Goal: Task Accomplishment & Management: Manage account settings

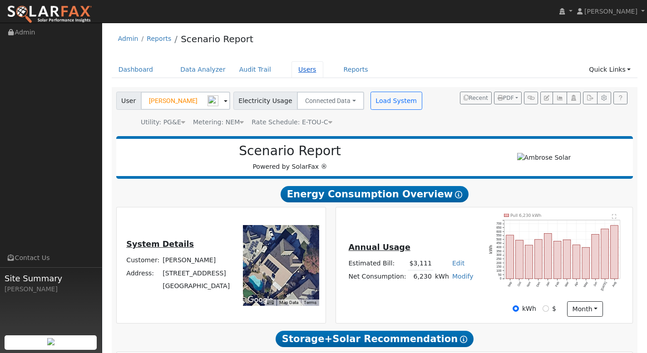
click at [302, 71] on link "Users" at bounding box center [308, 69] width 32 height 17
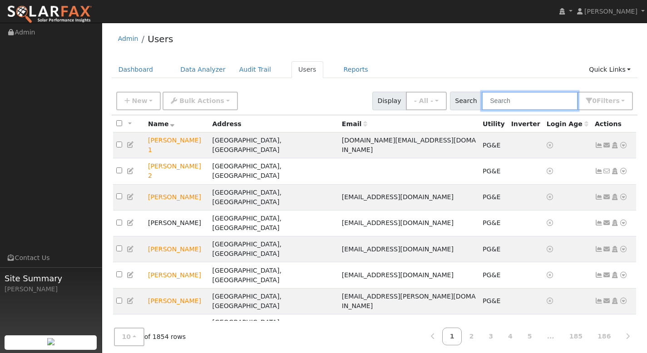
click at [508, 103] on input "text" at bounding box center [530, 101] width 96 height 19
paste input "[PERSON_NAME]"
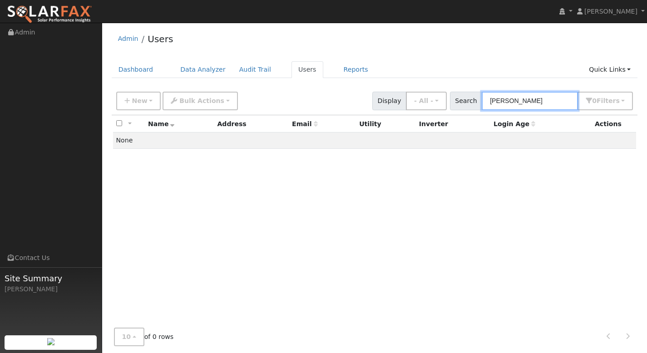
type input "[PERSON_NAME]"
drag, startPoint x: 546, startPoint y: 102, endPoint x: 487, endPoint y: 109, distance: 59.0
click at [488, 109] on div "Search [PERSON_NAME] 0 Filter s My accounts Role Show - All - Show Leads Admin …" at bounding box center [542, 101] width 184 height 19
drag, startPoint x: 545, startPoint y: 100, endPoint x: 490, endPoint y: 102, distance: 54.6
click at [490, 102] on div "Search [PERSON_NAME] 0 Filter s My accounts Role Show - All - Show Leads Admin …" at bounding box center [542, 101] width 184 height 19
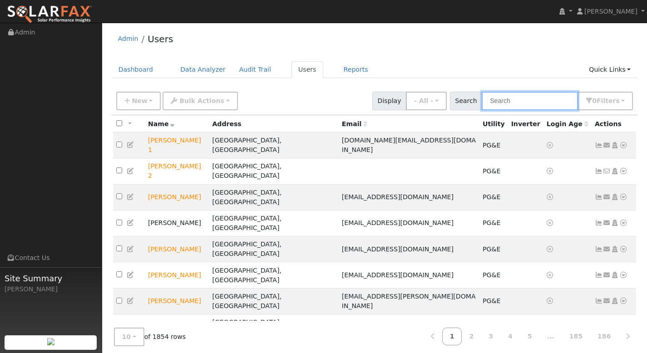
paste input "[PERSON_NAME]"
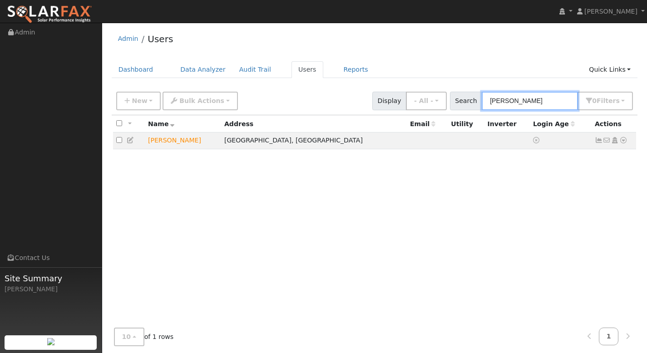
type input "[PERSON_NAME]"
click at [622, 143] on icon at bounding box center [624, 140] width 8 height 6
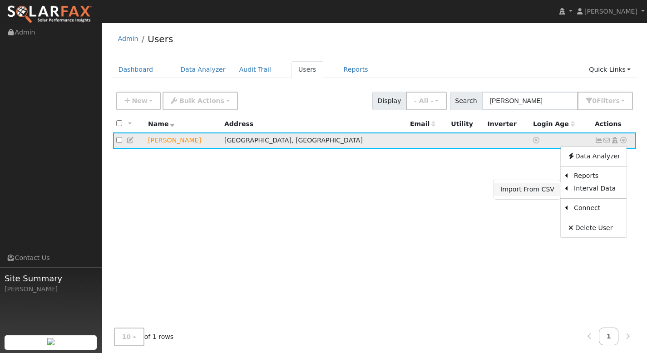
click at [552, 193] on link "Import From CSV" at bounding box center [527, 190] width 67 height 13
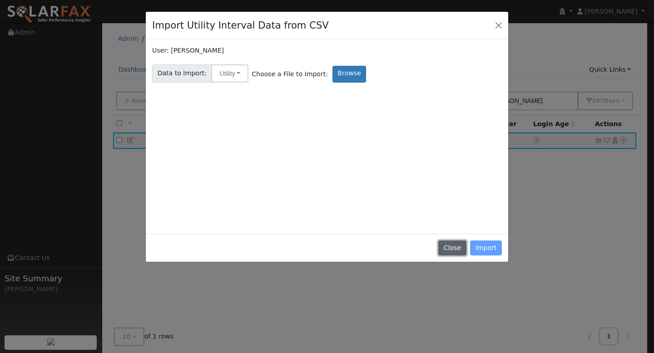
click at [455, 252] on button "Close" at bounding box center [452, 248] width 28 height 15
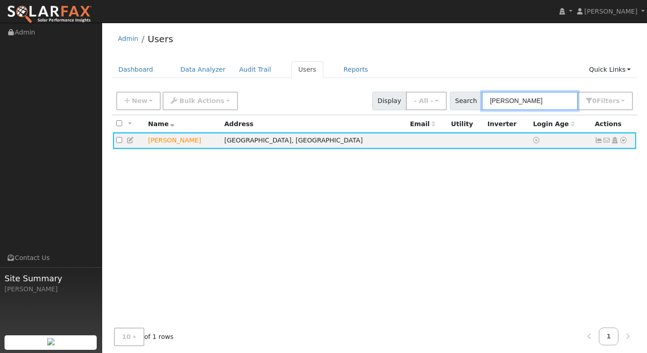
drag, startPoint x: 527, startPoint y: 100, endPoint x: 470, endPoint y: 98, distance: 57.3
click at [470, 98] on div "Search [PERSON_NAME] 0 Filter s My accounts Role Show - All - Show Leads Admin …" at bounding box center [542, 101] width 184 height 19
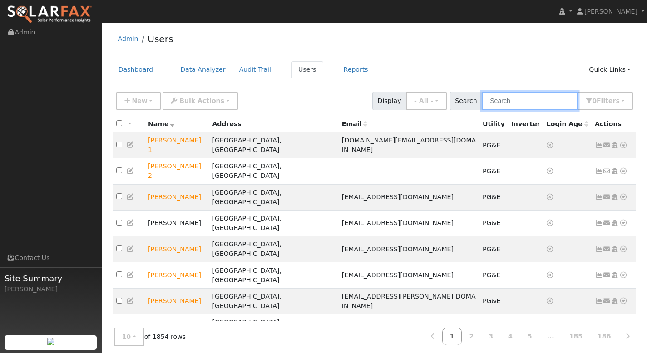
paste input "[PERSON_NAME]"
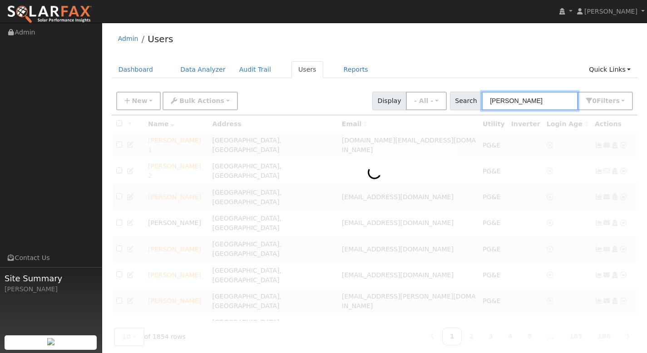
type input "[PERSON_NAME]"
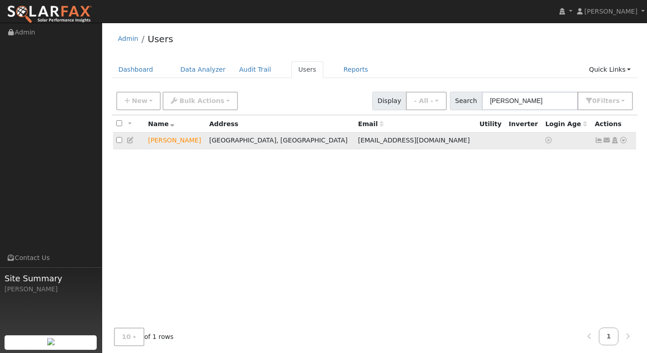
click at [625, 142] on icon at bounding box center [624, 140] width 8 height 6
